Goal: Check status

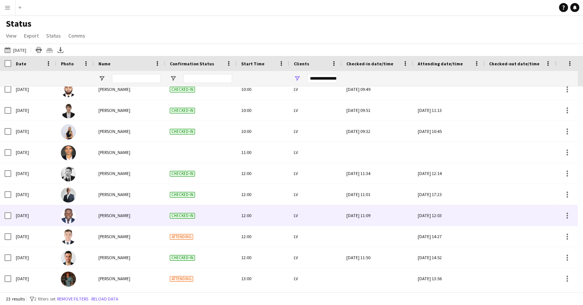
scroll to position [148, 0]
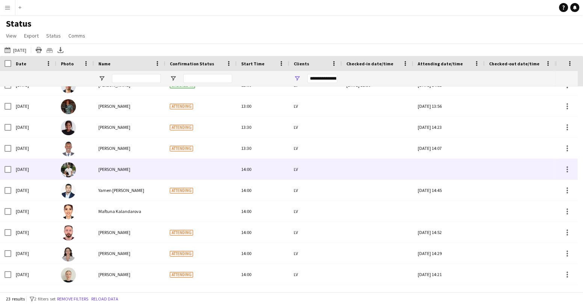
scroll to position [194, 0]
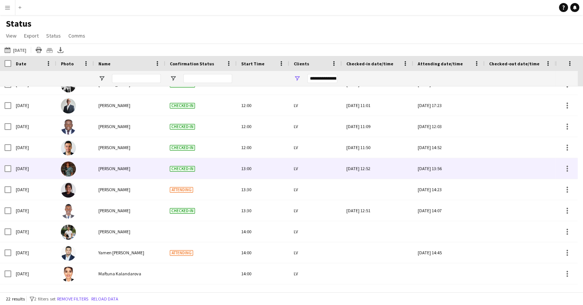
scroll to position [145, 0]
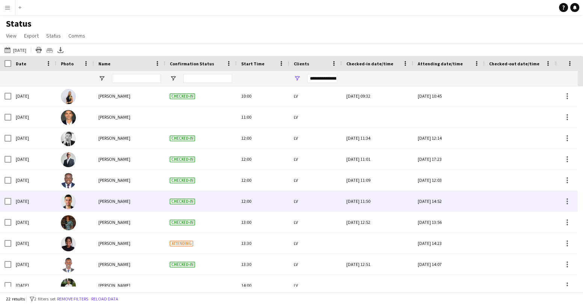
scroll to position [120, 0]
